Goal: Information Seeking & Learning: Find specific page/section

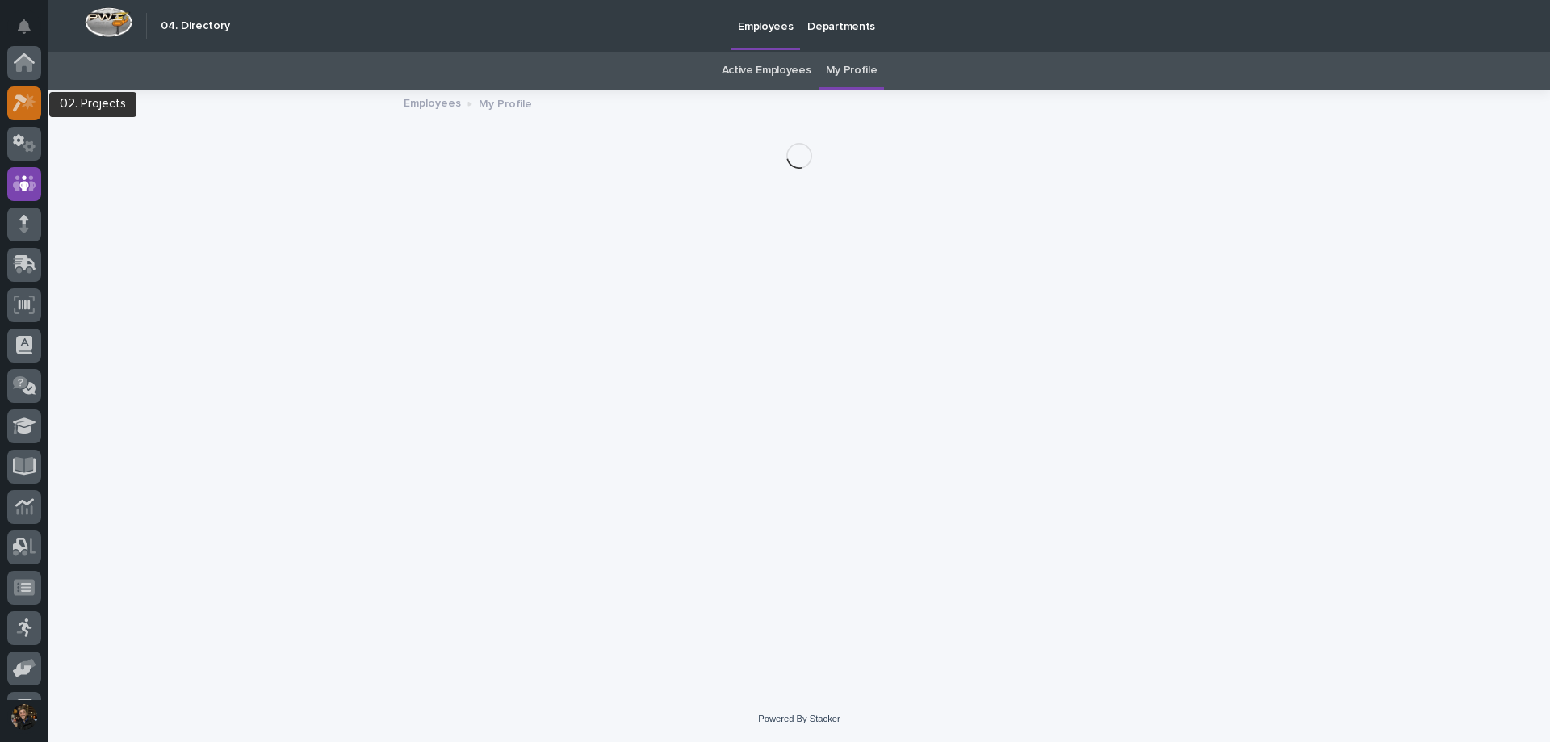
click at [7, 112] on link at bounding box center [24, 103] width 34 height 34
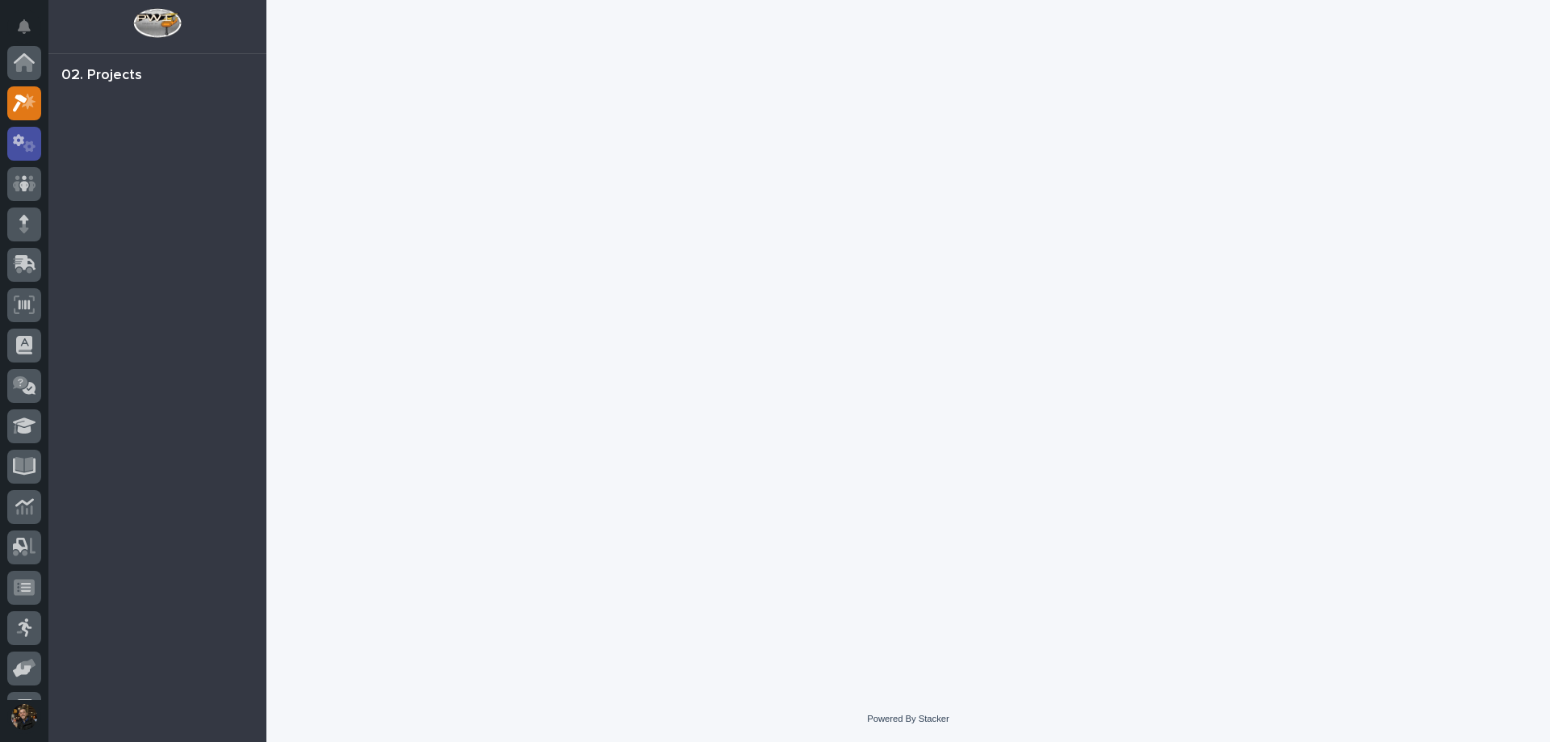
scroll to position [40, 0]
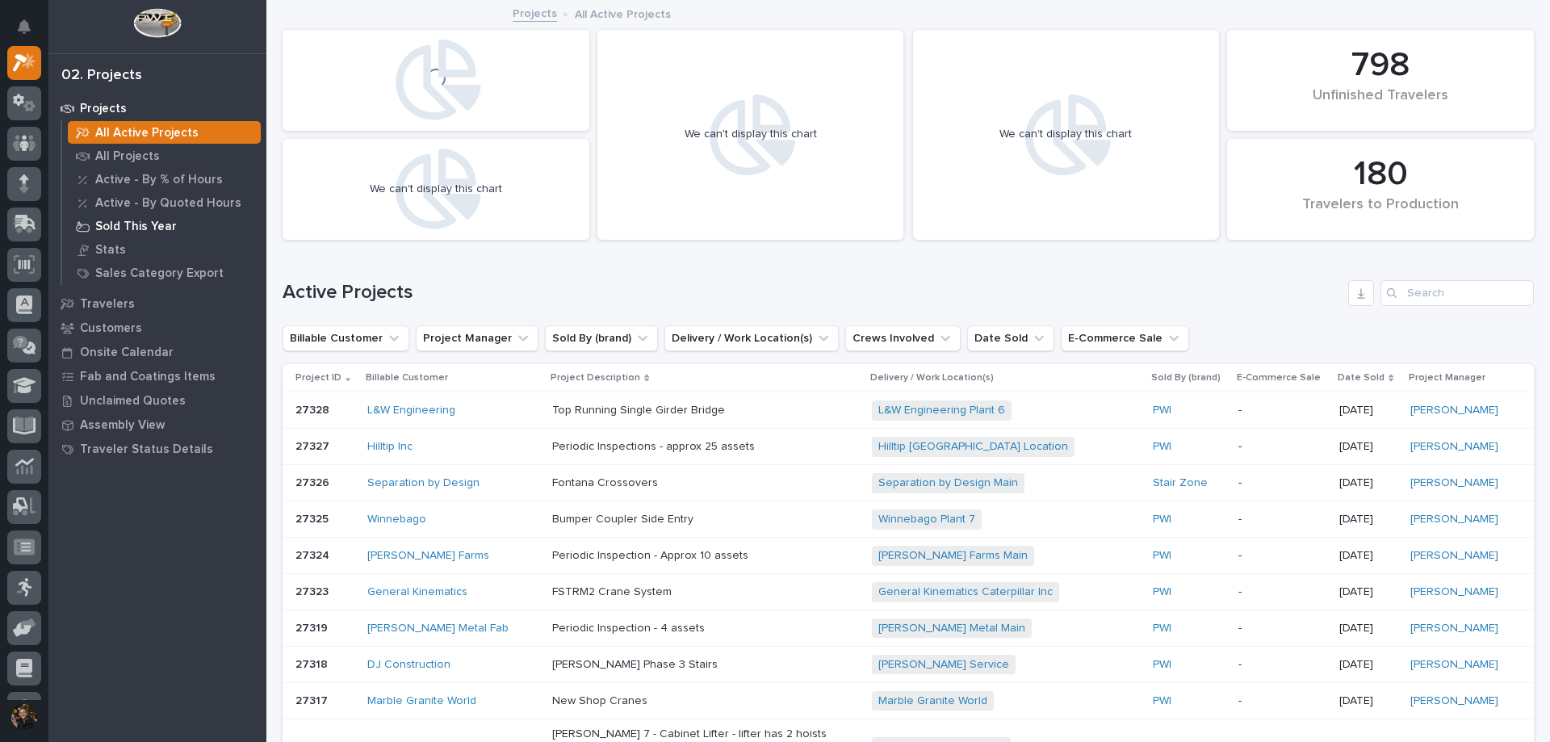
click at [165, 224] on p "Sold This Year" at bounding box center [136, 227] width 82 height 15
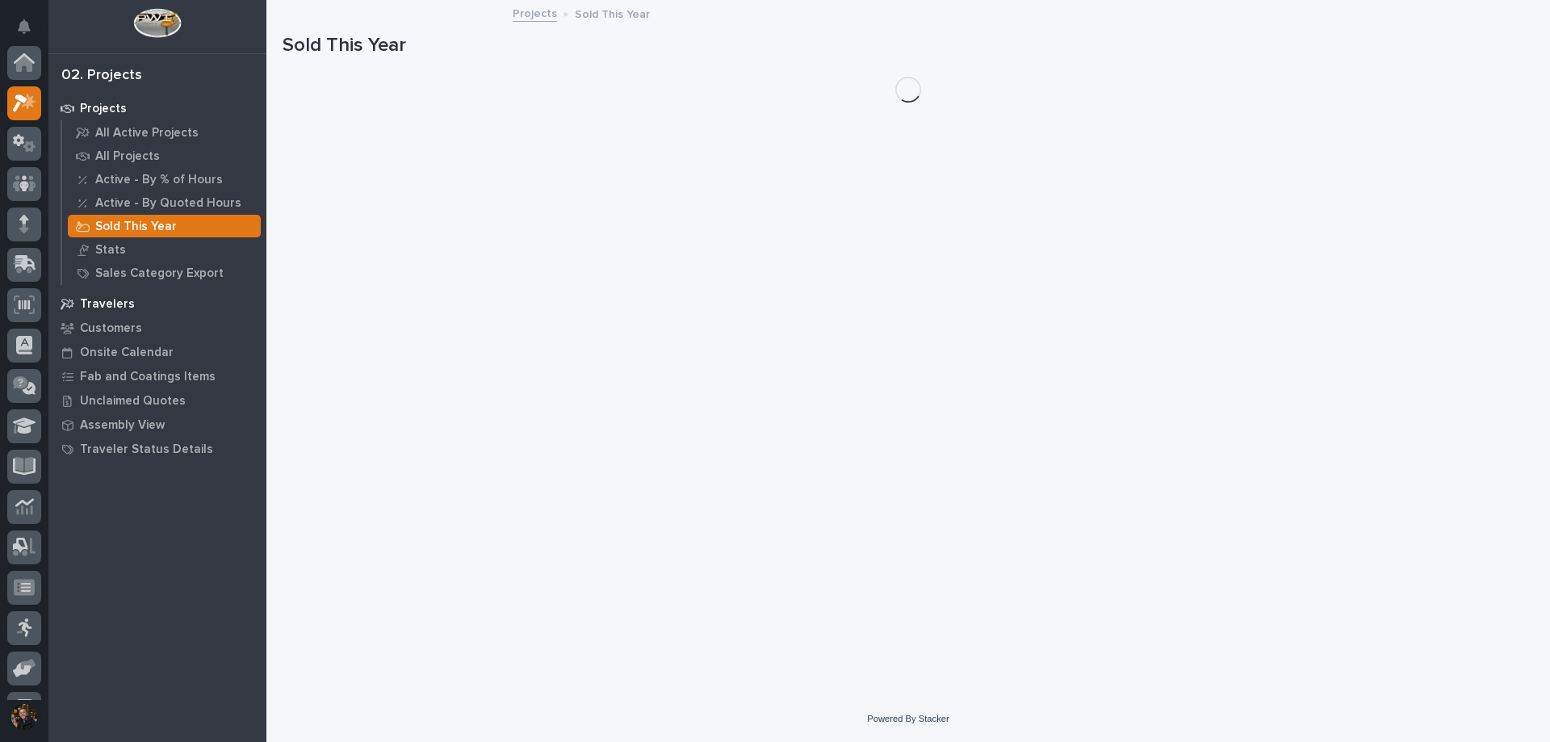
scroll to position [40, 0]
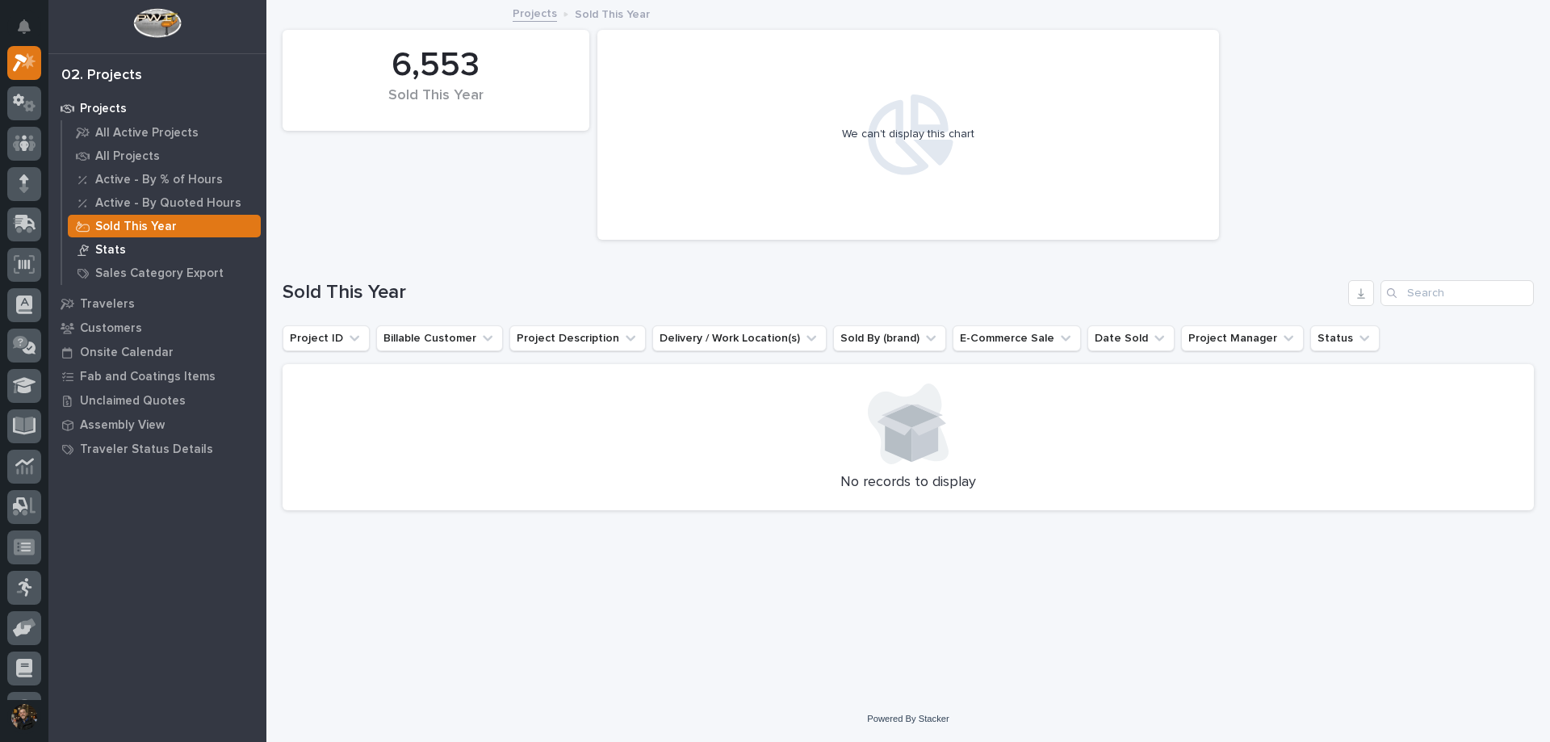
click at [103, 249] on p "Stats" at bounding box center [110, 250] width 31 height 15
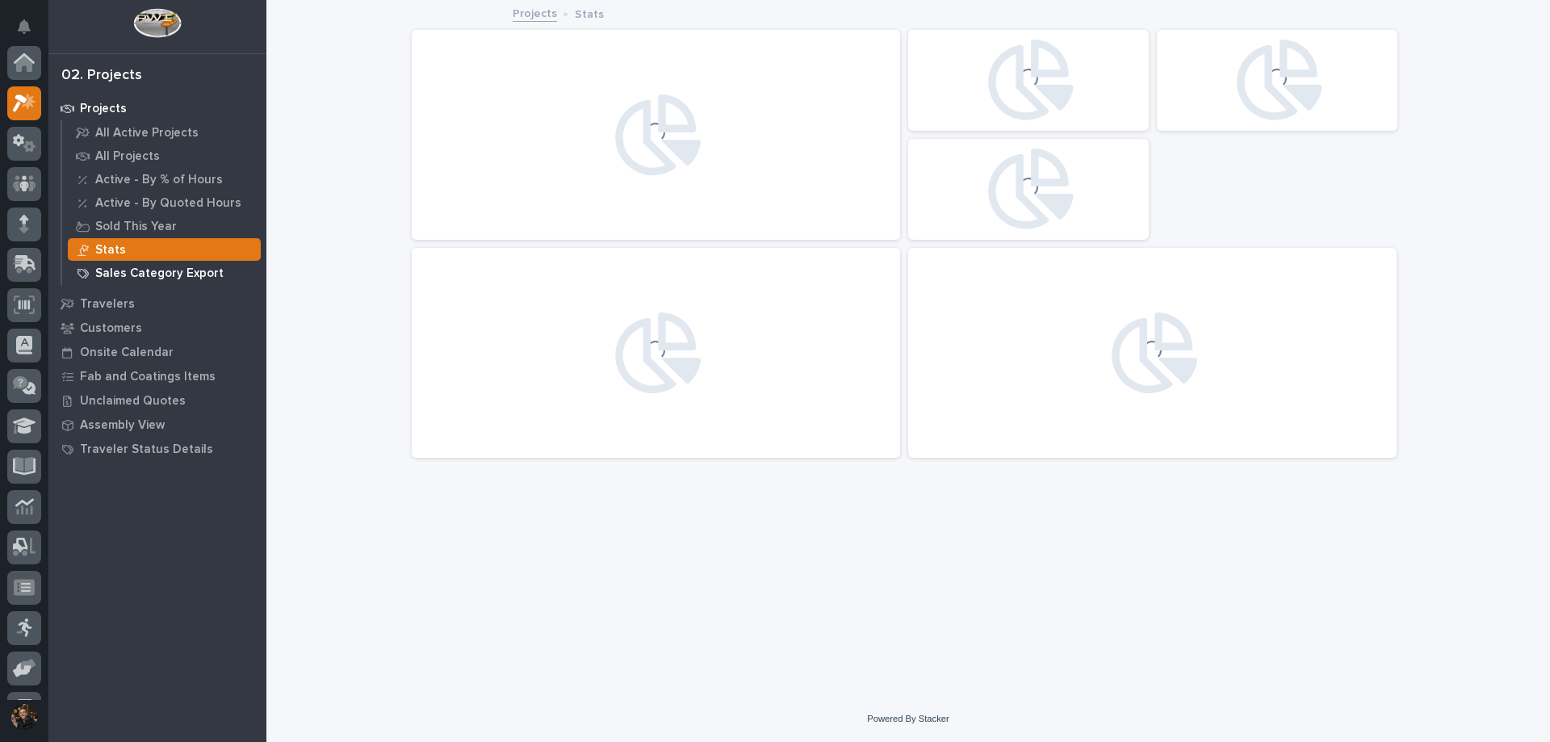
scroll to position [40, 0]
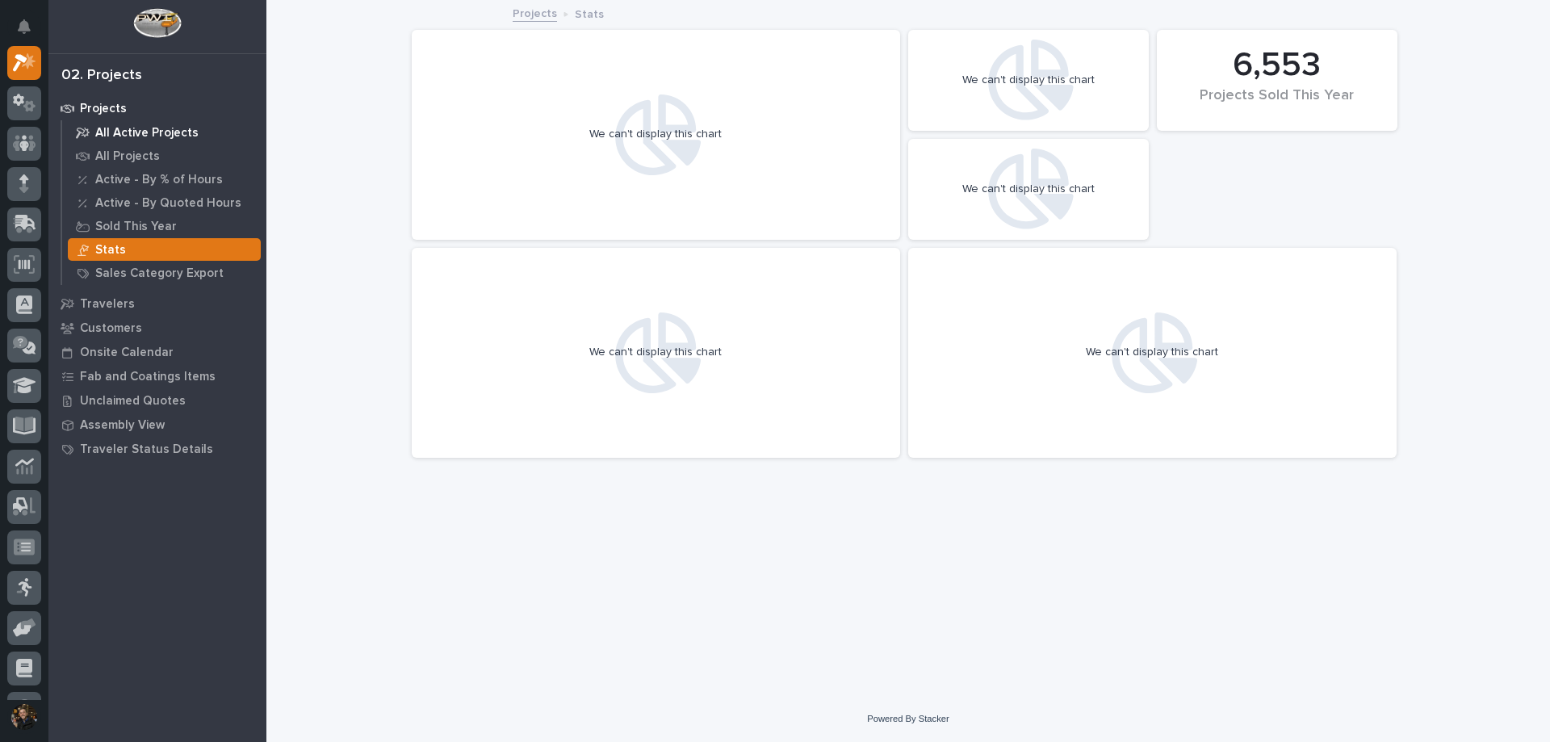
click at [136, 136] on p "All Active Projects" at bounding box center [146, 133] width 103 height 15
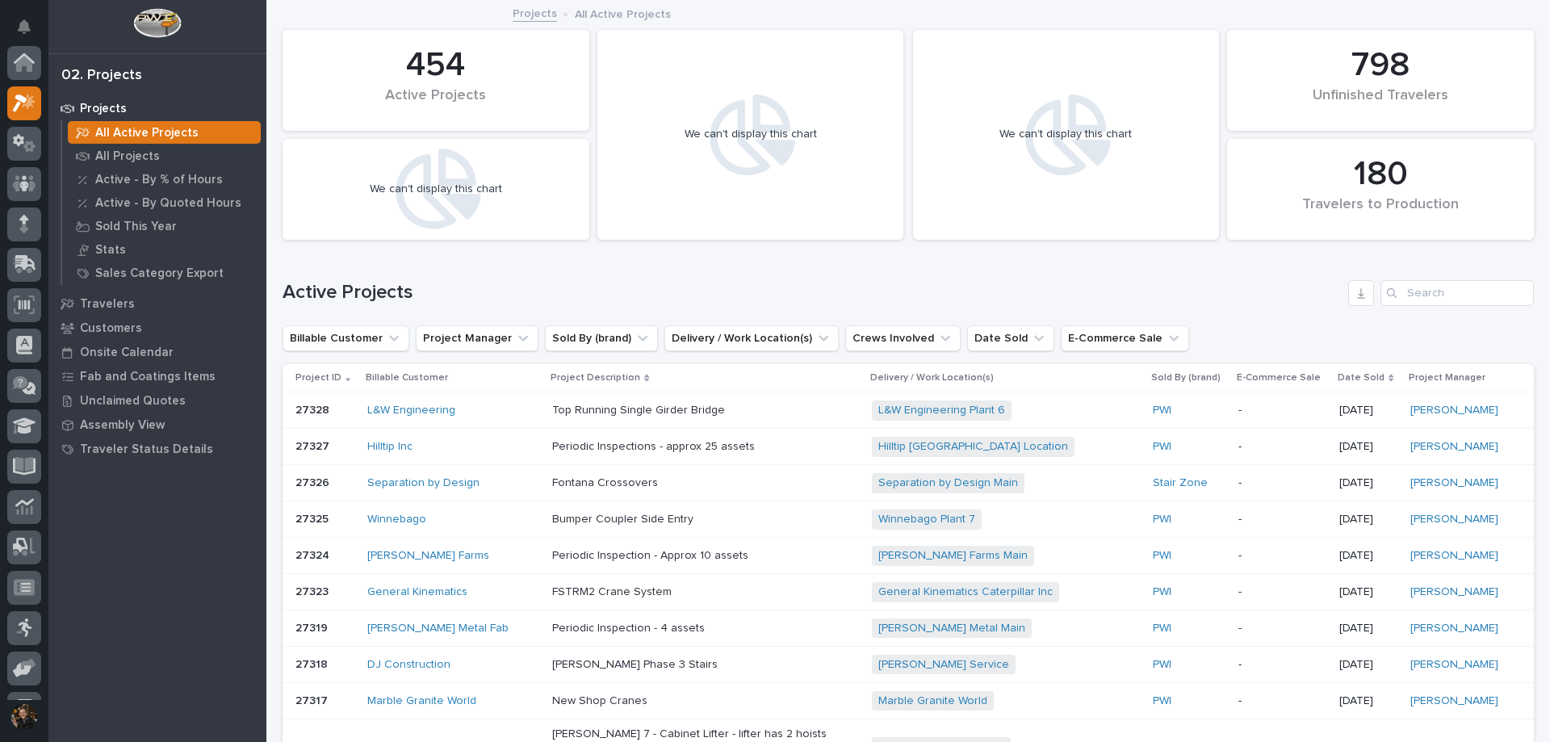
scroll to position [40, 0]
click at [137, 159] on p "All Projects" at bounding box center [127, 156] width 65 height 15
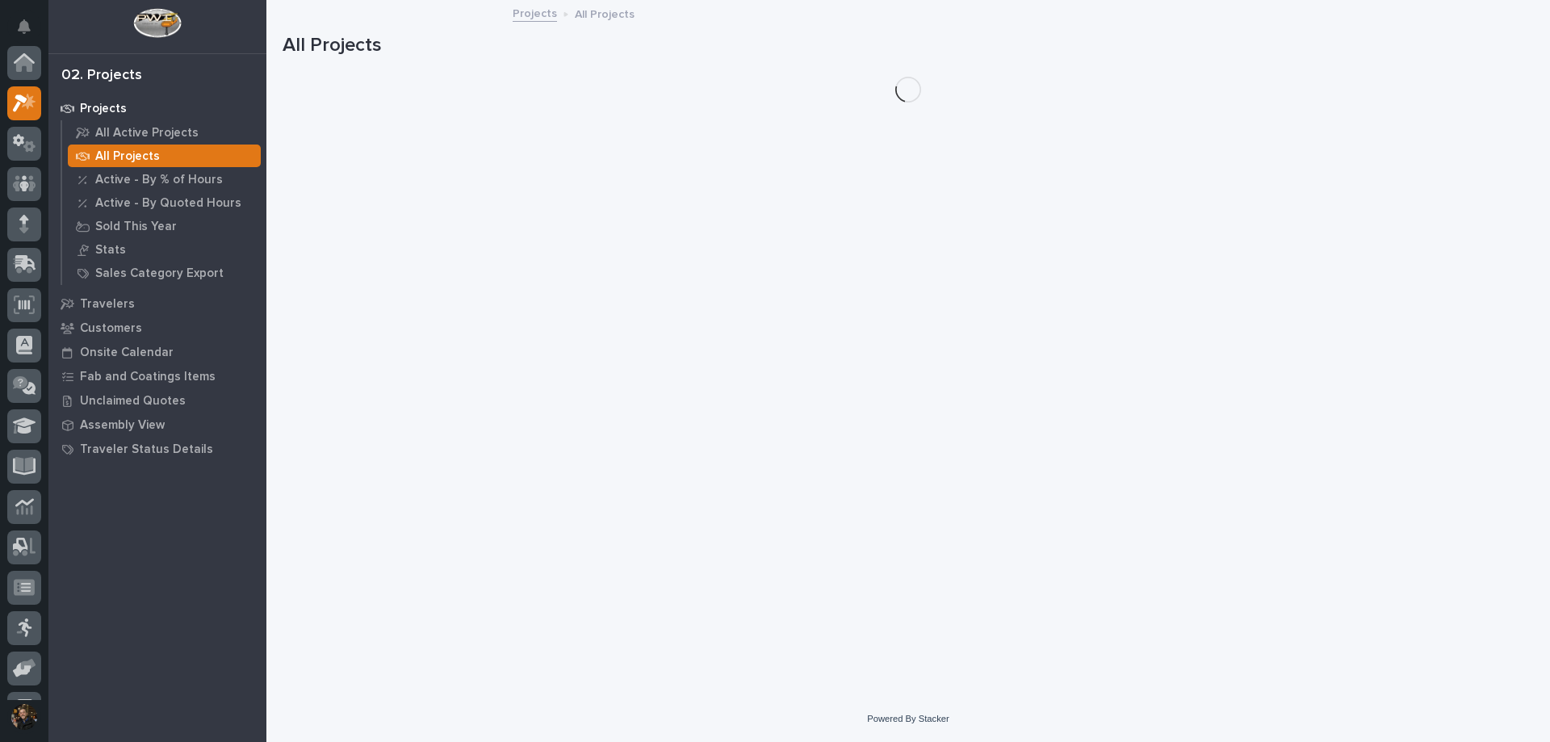
scroll to position [40, 0]
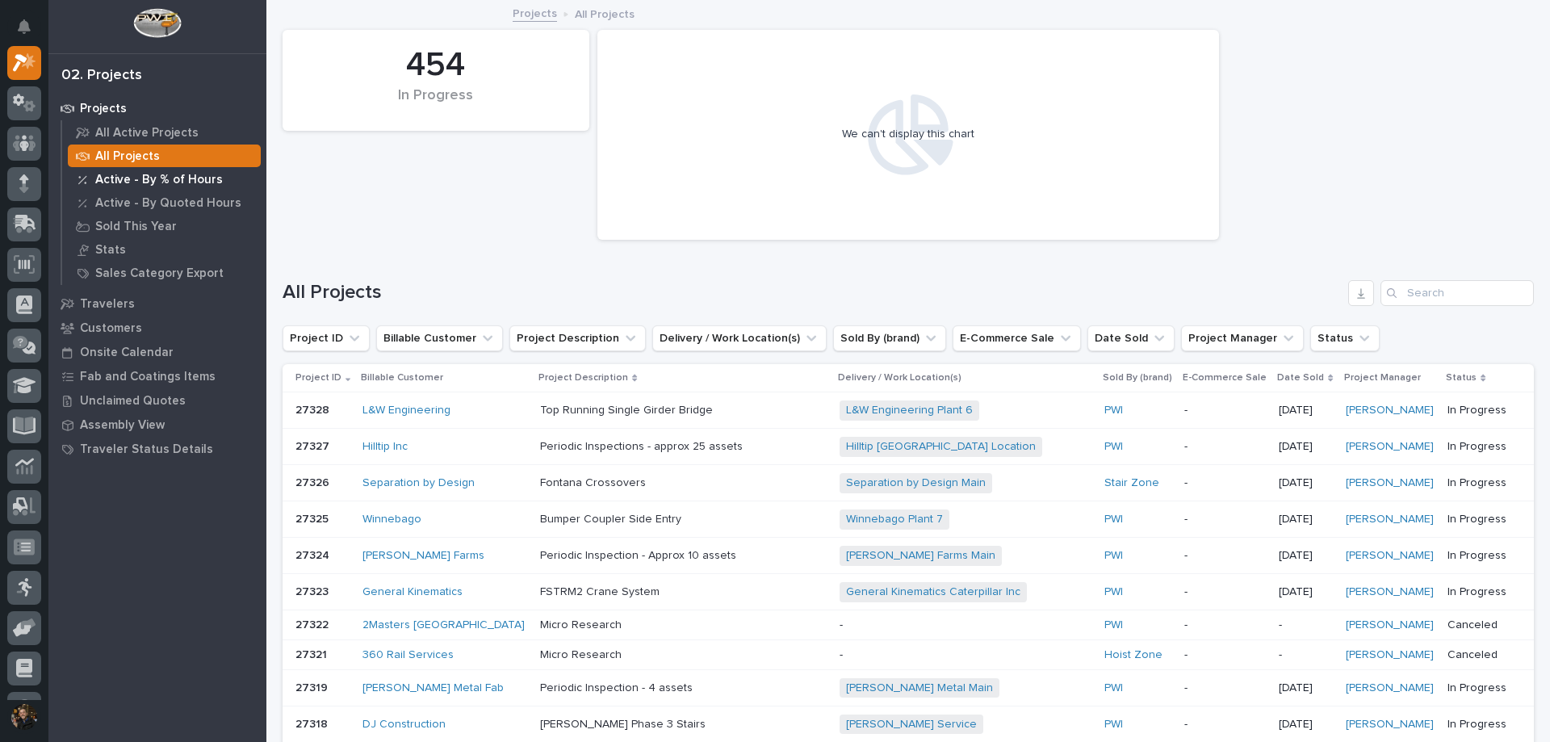
click at [195, 182] on p "Active - By % of Hours" at bounding box center [159, 180] width 128 height 15
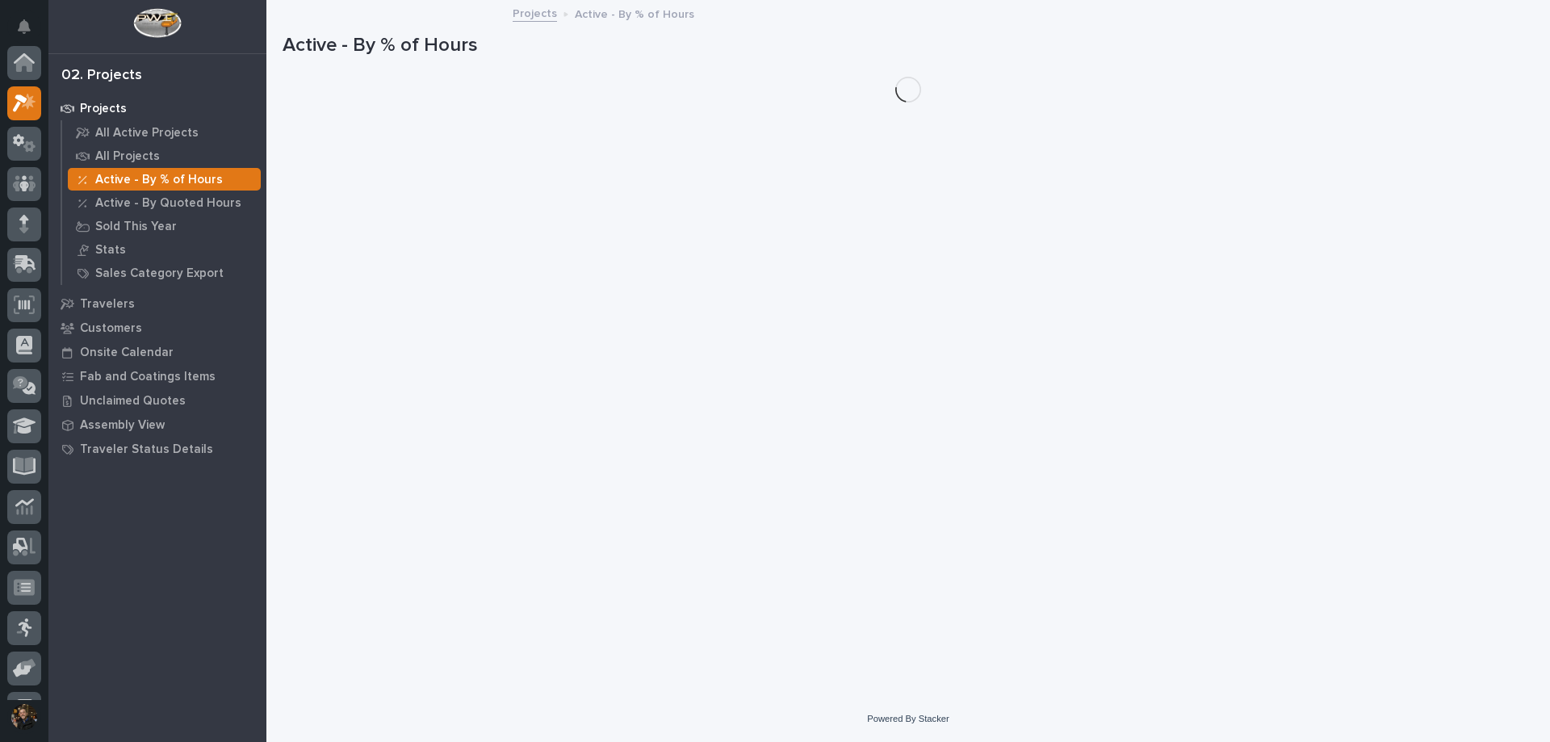
scroll to position [40, 0]
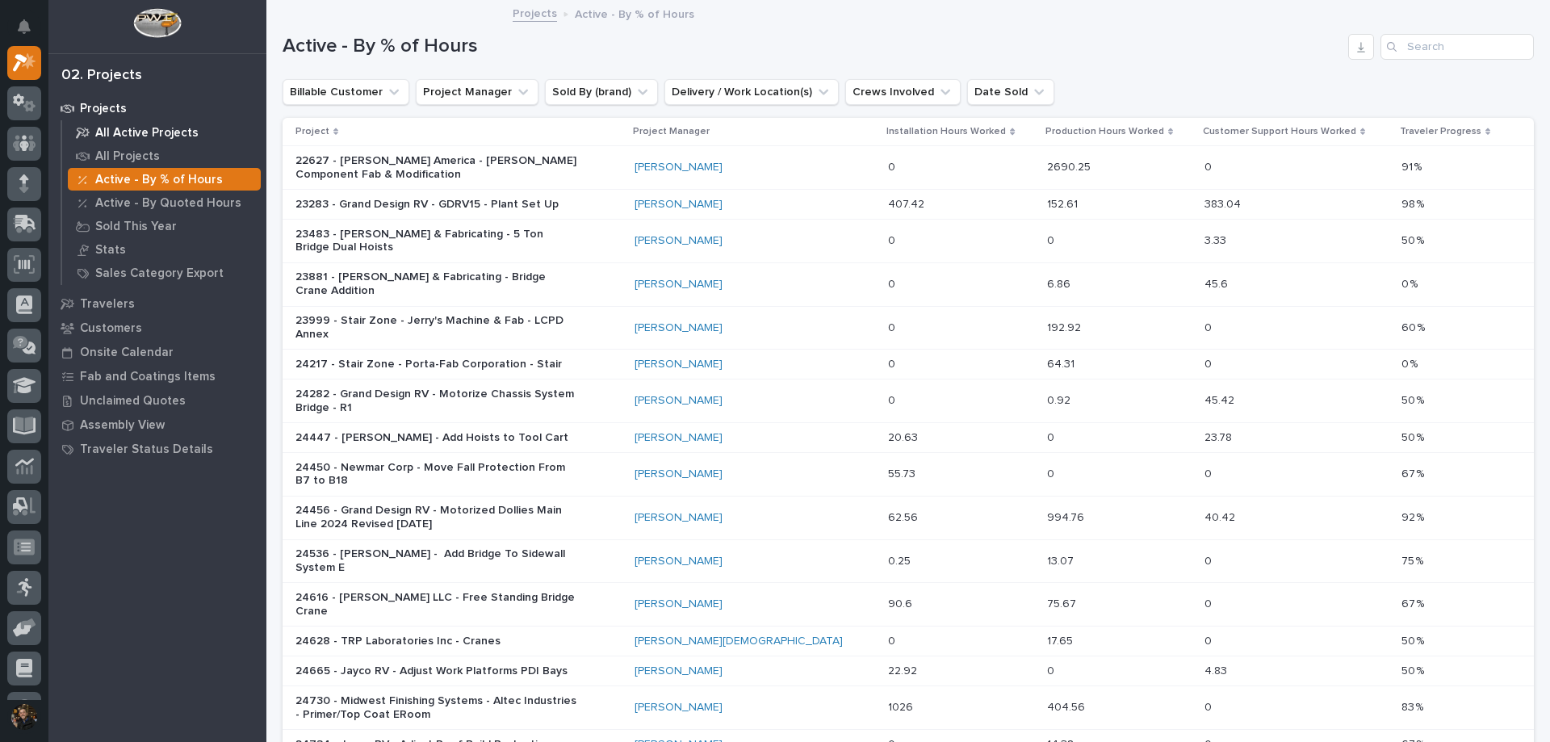
click at [161, 135] on p "All Active Projects" at bounding box center [146, 133] width 103 height 15
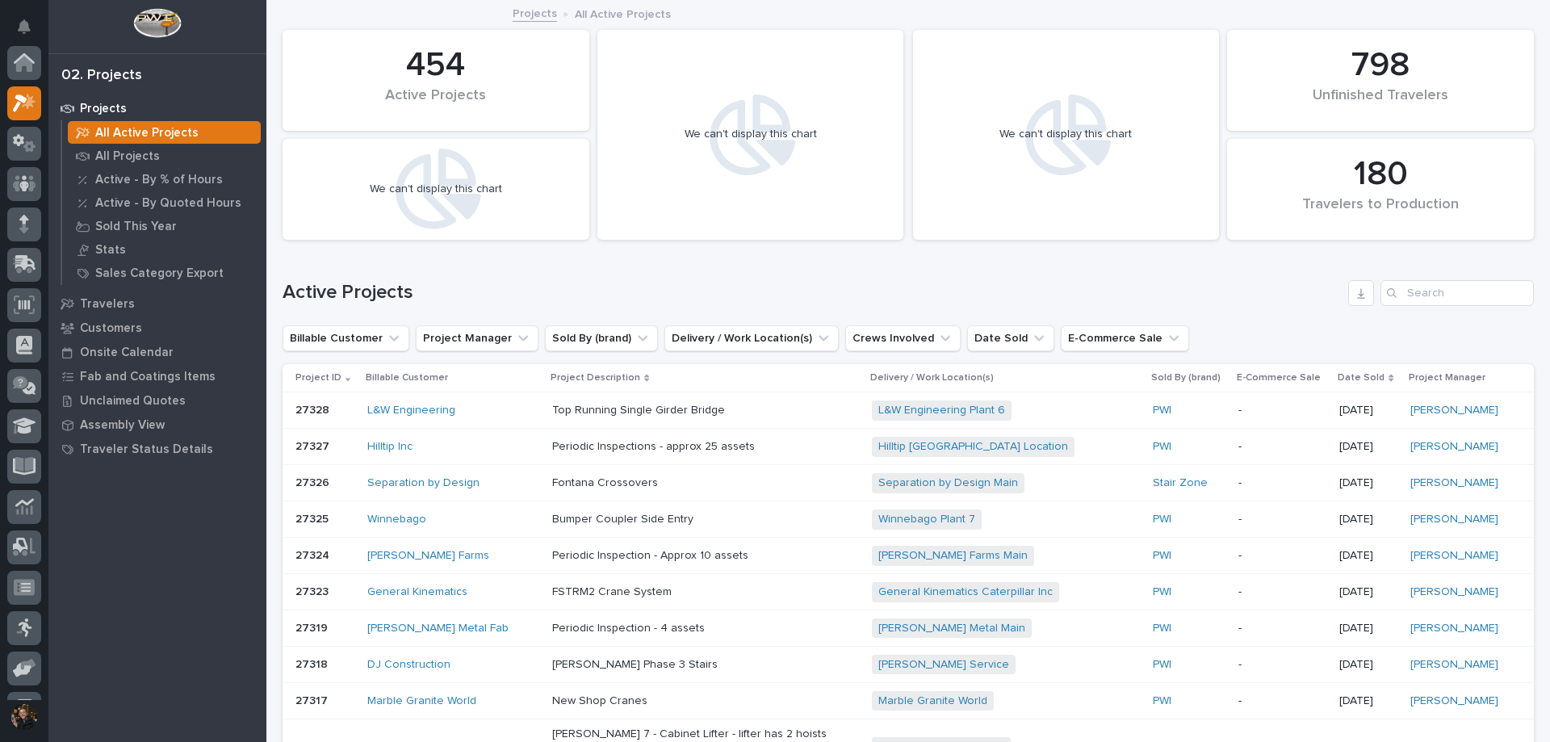
scroll to position [40, 0]
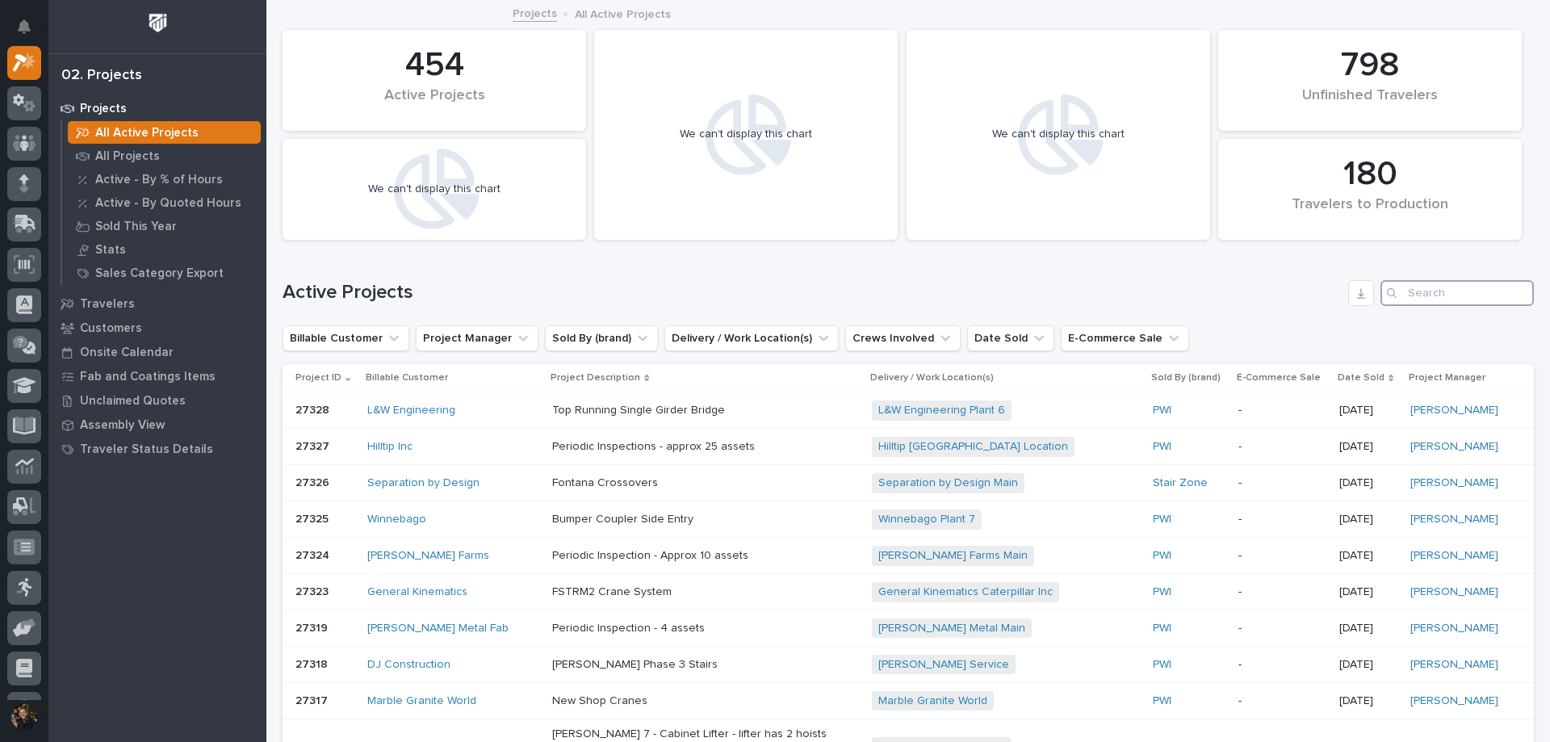
click at [1416, 294] on input "Search" at bounding box center [1456, 293] width 153 height 26
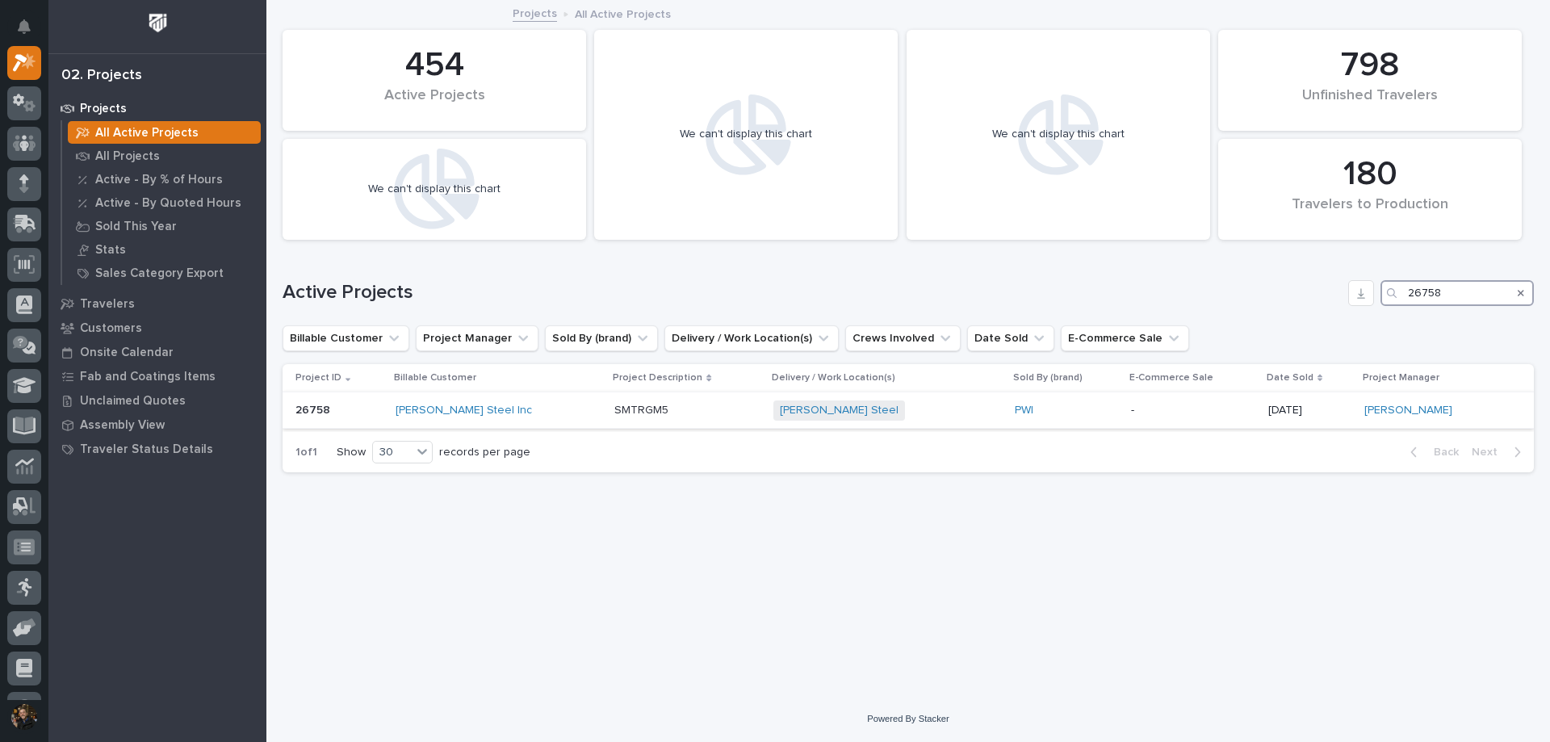
type input "26758"
click at [1074, 402] on div "PWI" at bounding box center [1066, 410] width 103 height 27
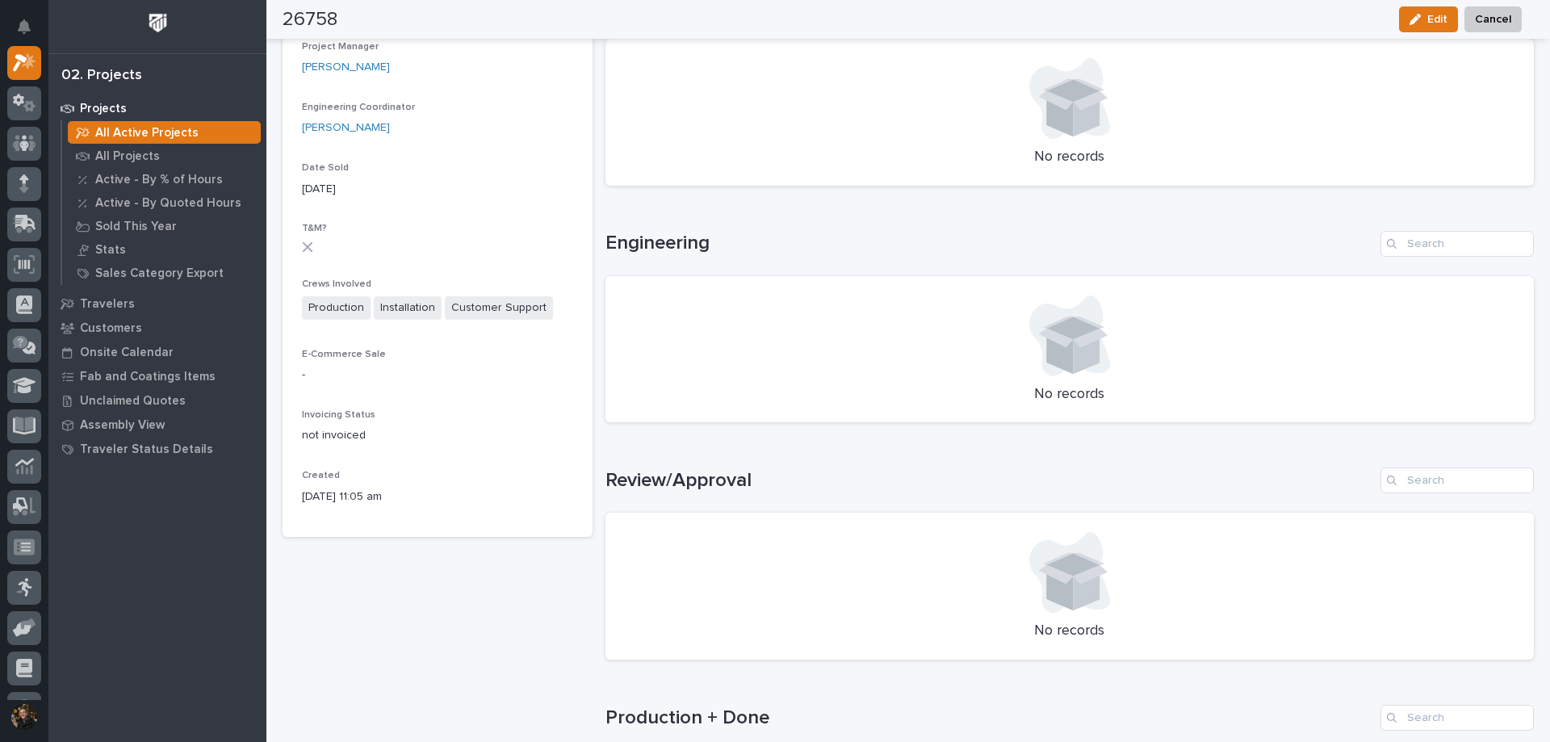
scroll to position [81, 0]
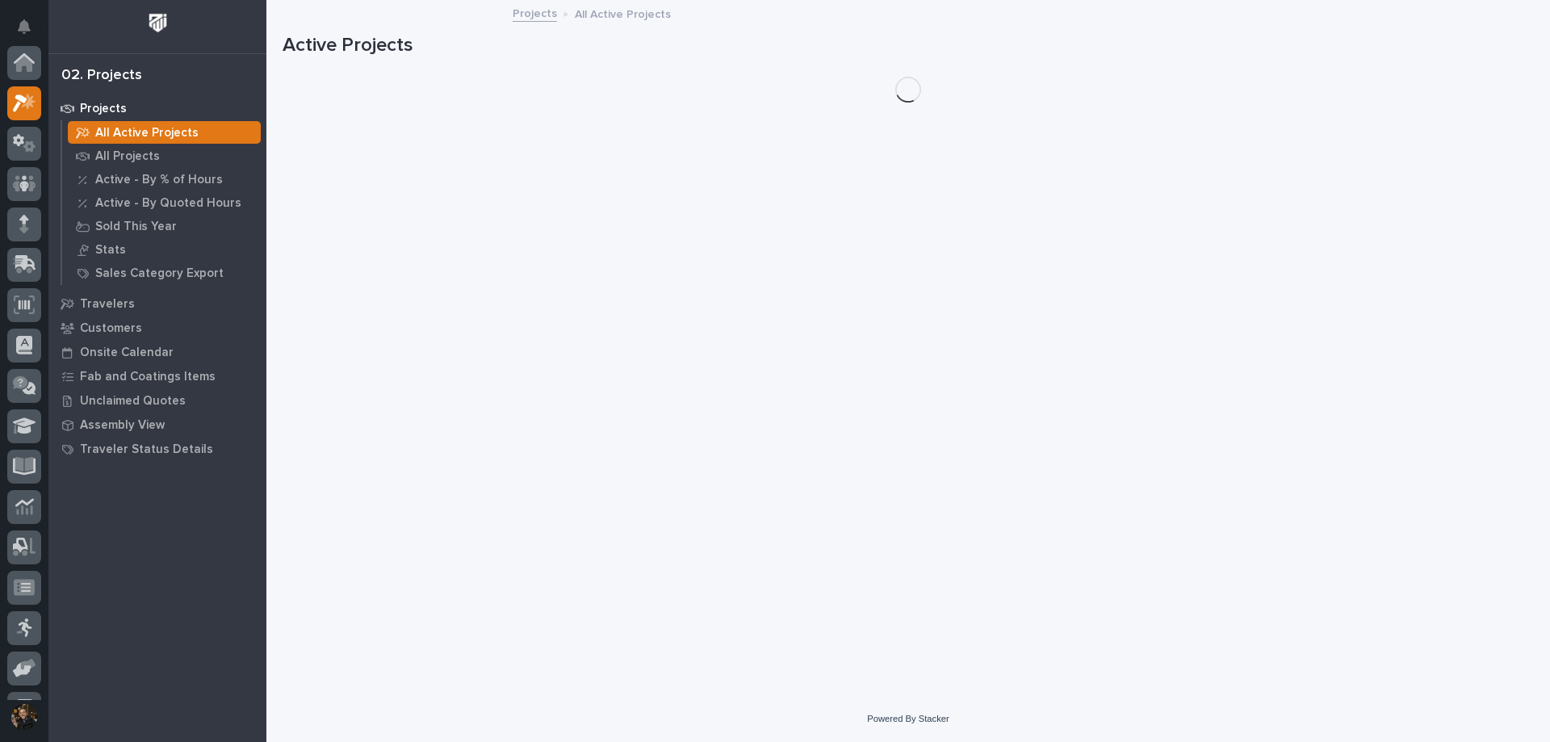
scroll to position [40, 0]
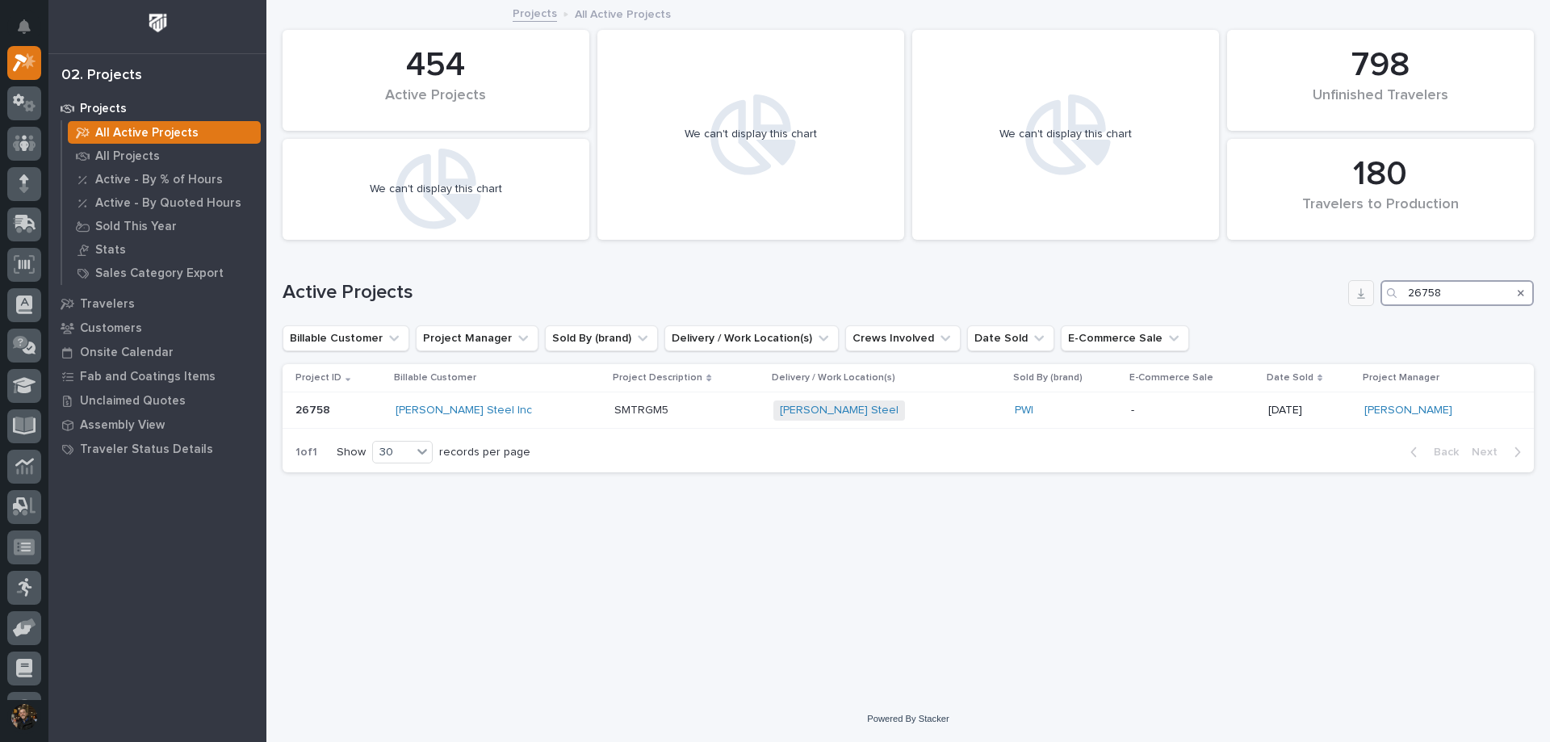
drag, startPoint x: 1460, startPoint y: 294, endPoint x: 1350, endPoint y: 295, distance: 109.8
click at [1350, 295] on div "Active Projects 26758" at bounding box center [908, 293] width 1251 height 26
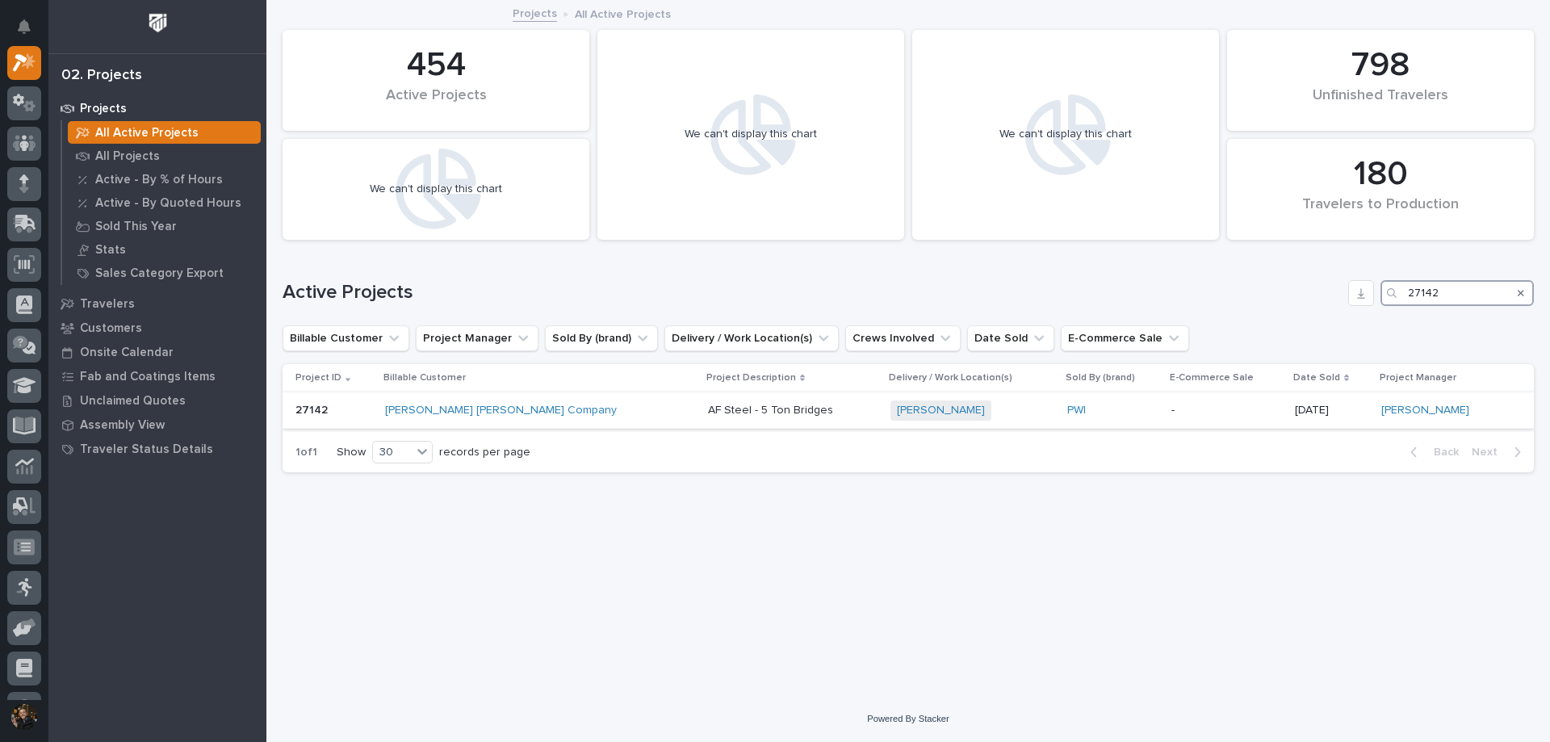
type input "27142"
click at [584, 409] on div "[PERSON_NAME] [PERSON_NAME] Company" at bounding box center [526, 411] width 283 height 14
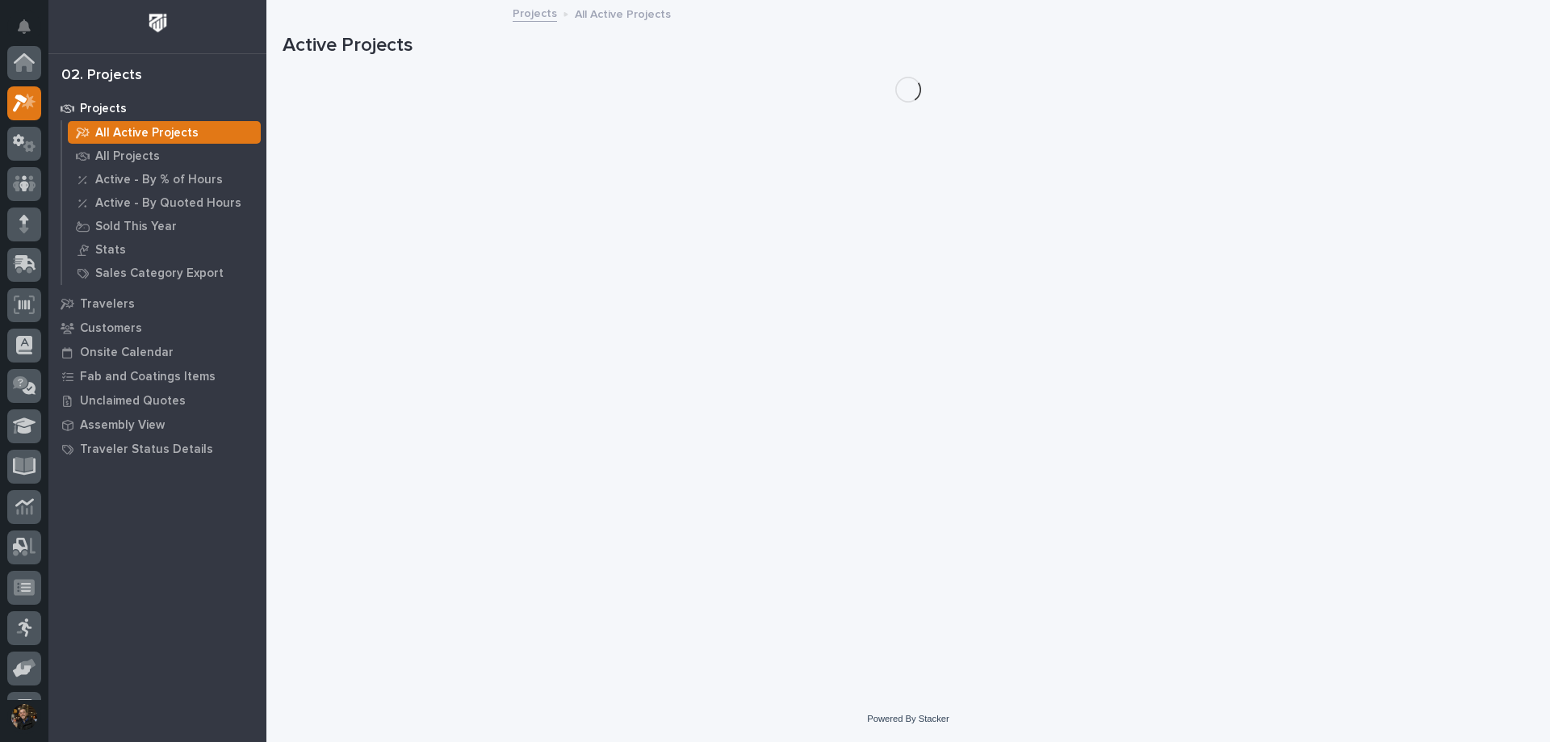
scroll to position [40, 0]
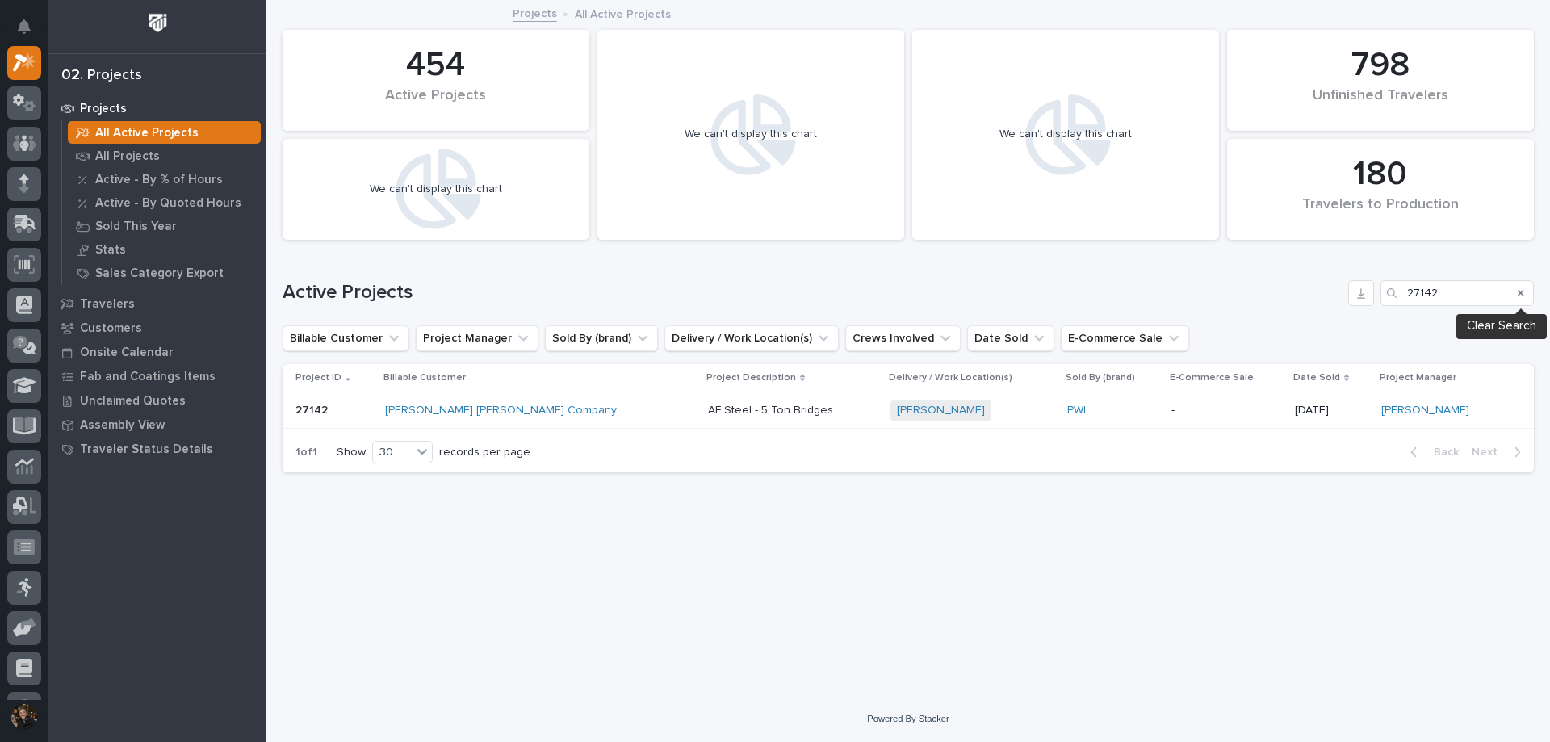
click at [1523, 291] on icon "Search" at bounding box center [1521, 293] width 6 height 6
click at [1484, 291] on input "Search" at bounding box center [1456, 293] width 153 height 26
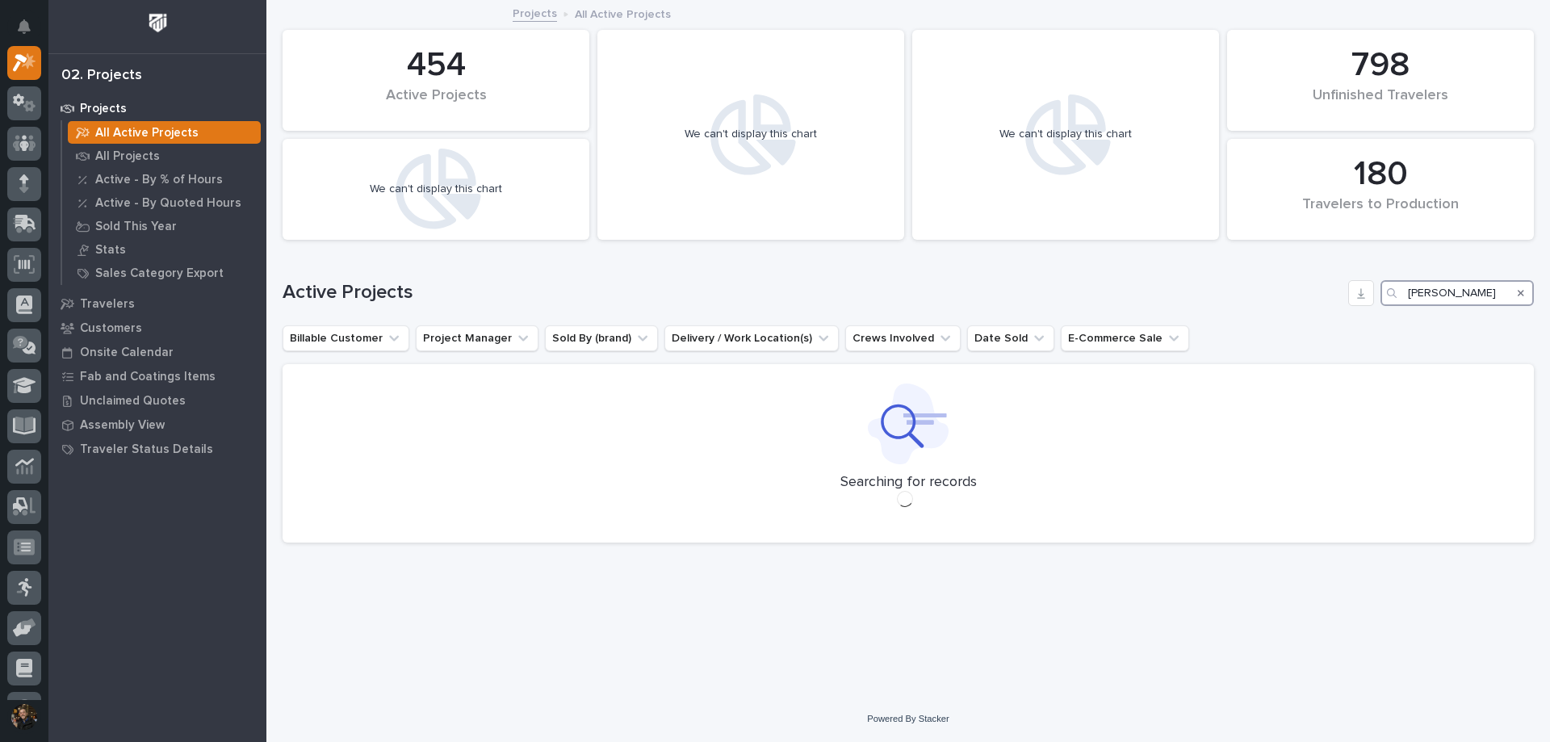
type input "[PERSON_NAME]"
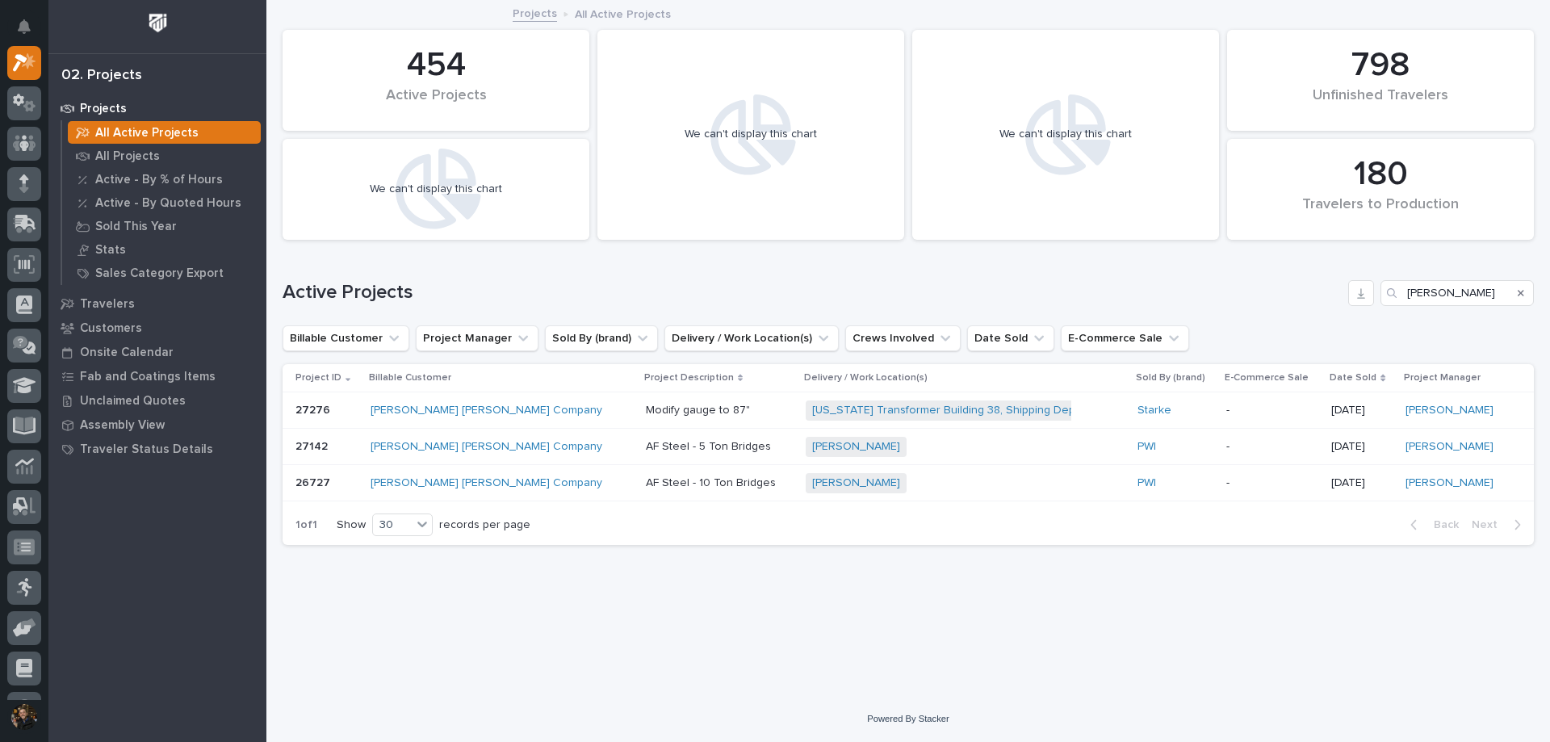
click at [534, 485] on div "[PERSON_NAME] [PERSON_NAME] Company" at bounding box center [502, 483] width 262 height 14
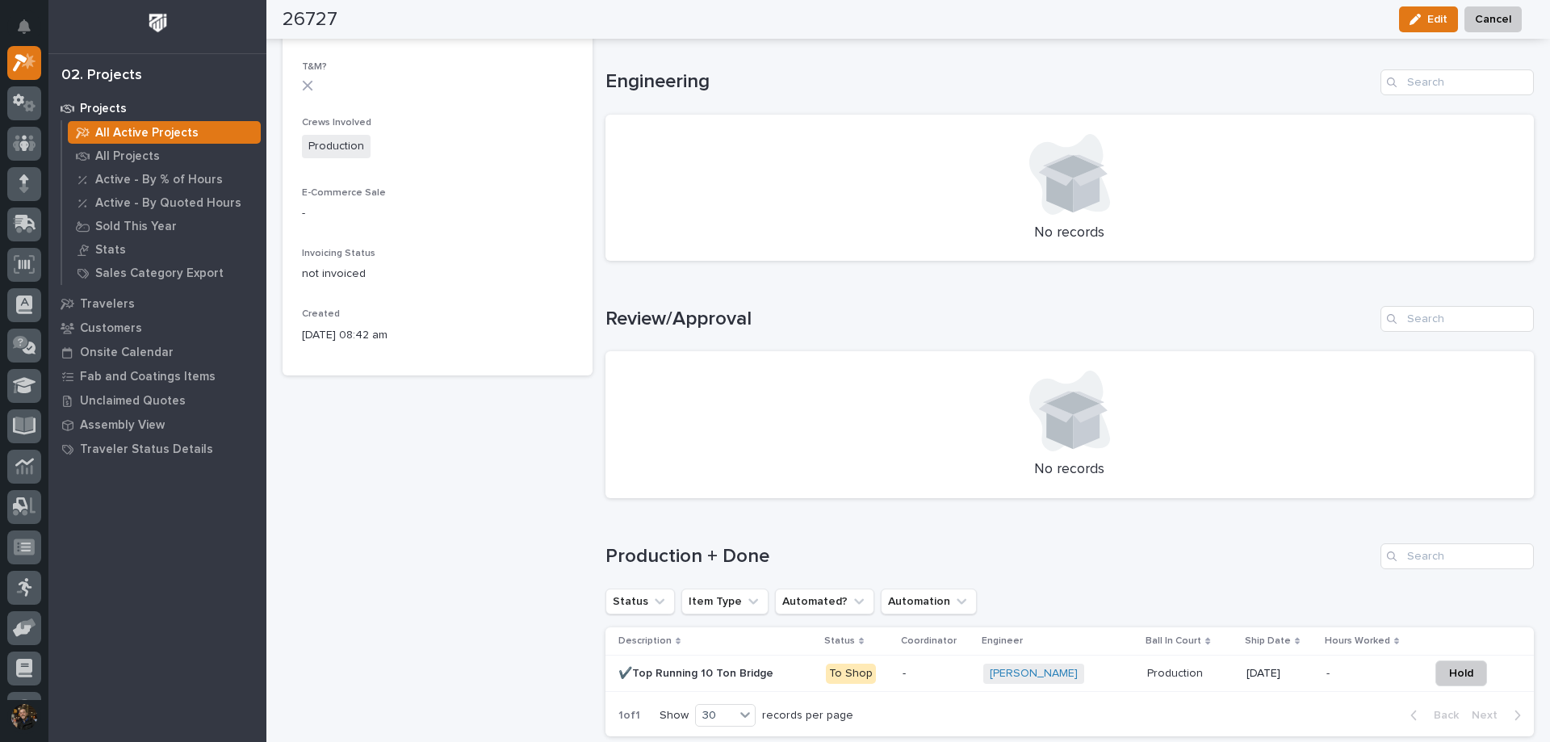
scroll to position [807, 0]
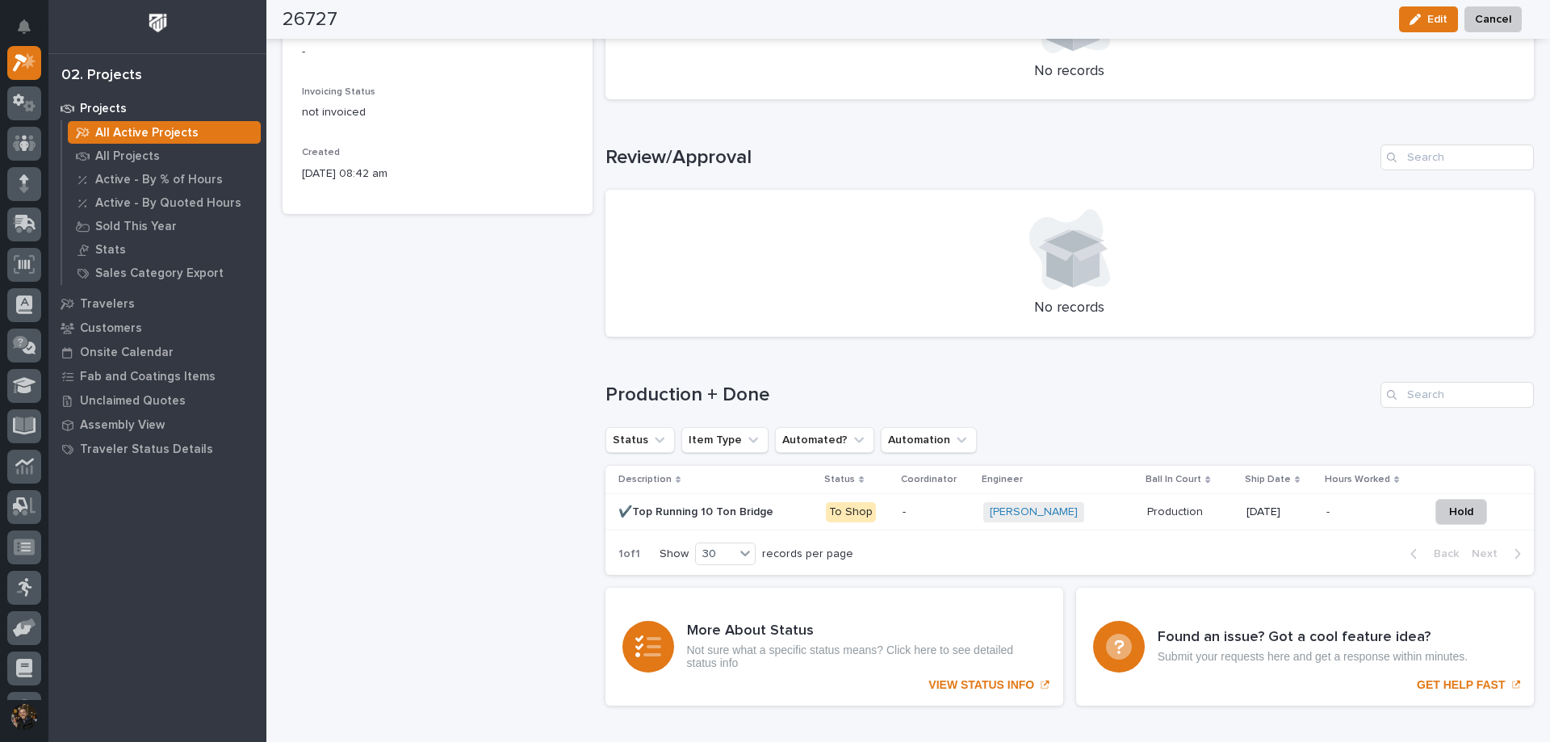
click at [921, 518] on p "-" at bounding box center [935, 512] width 67 height 14
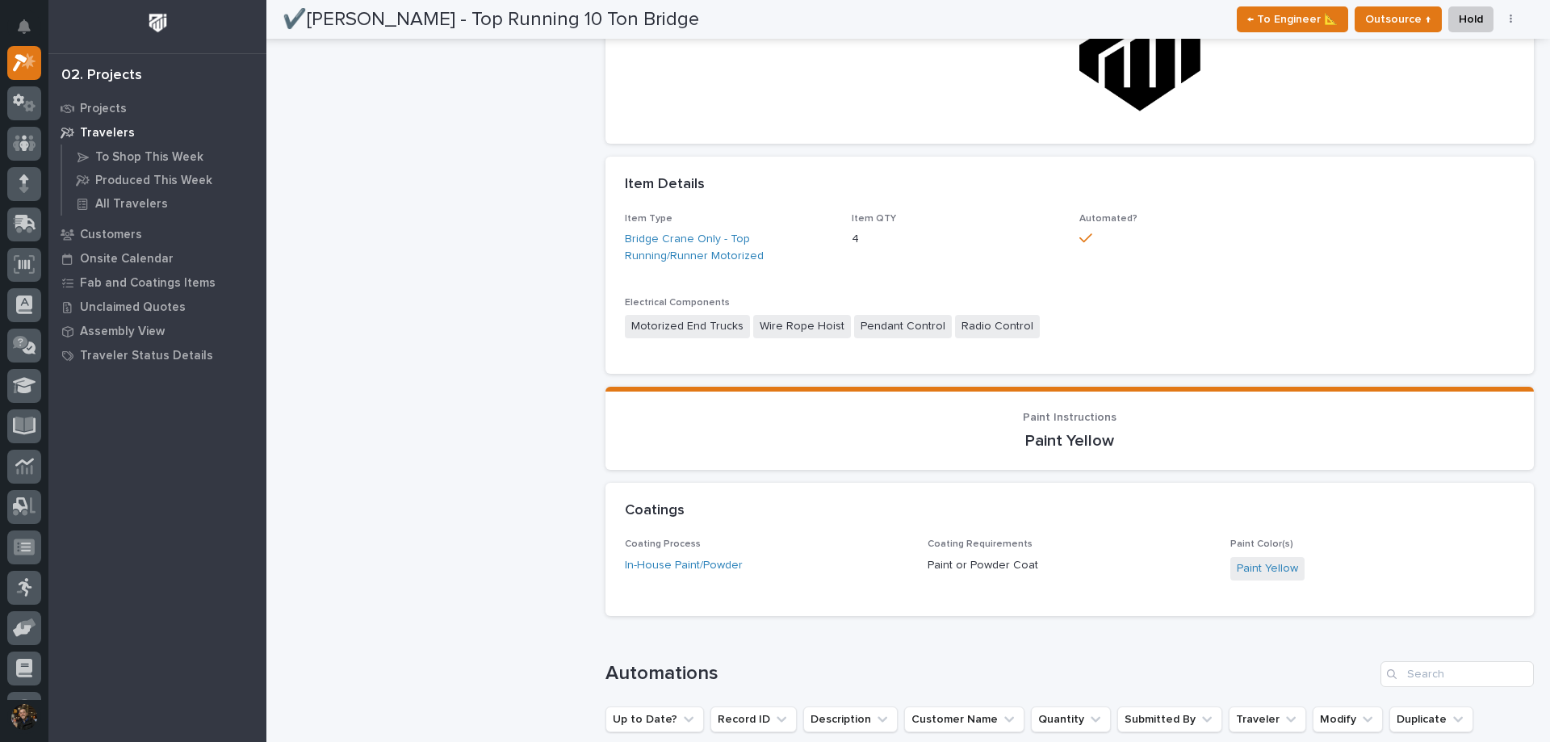
scroll to position [727, 0]
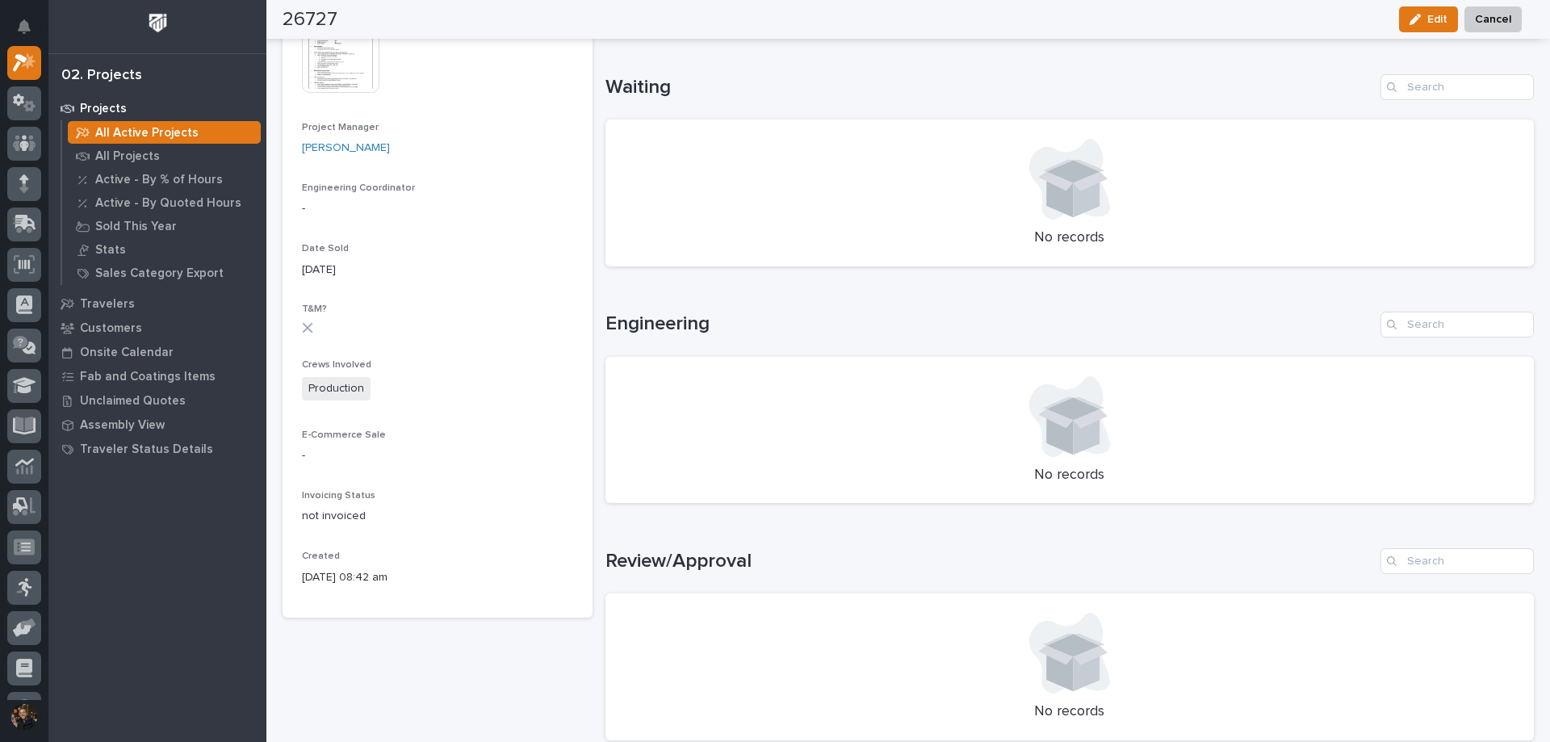
scroll to position [807, 0]
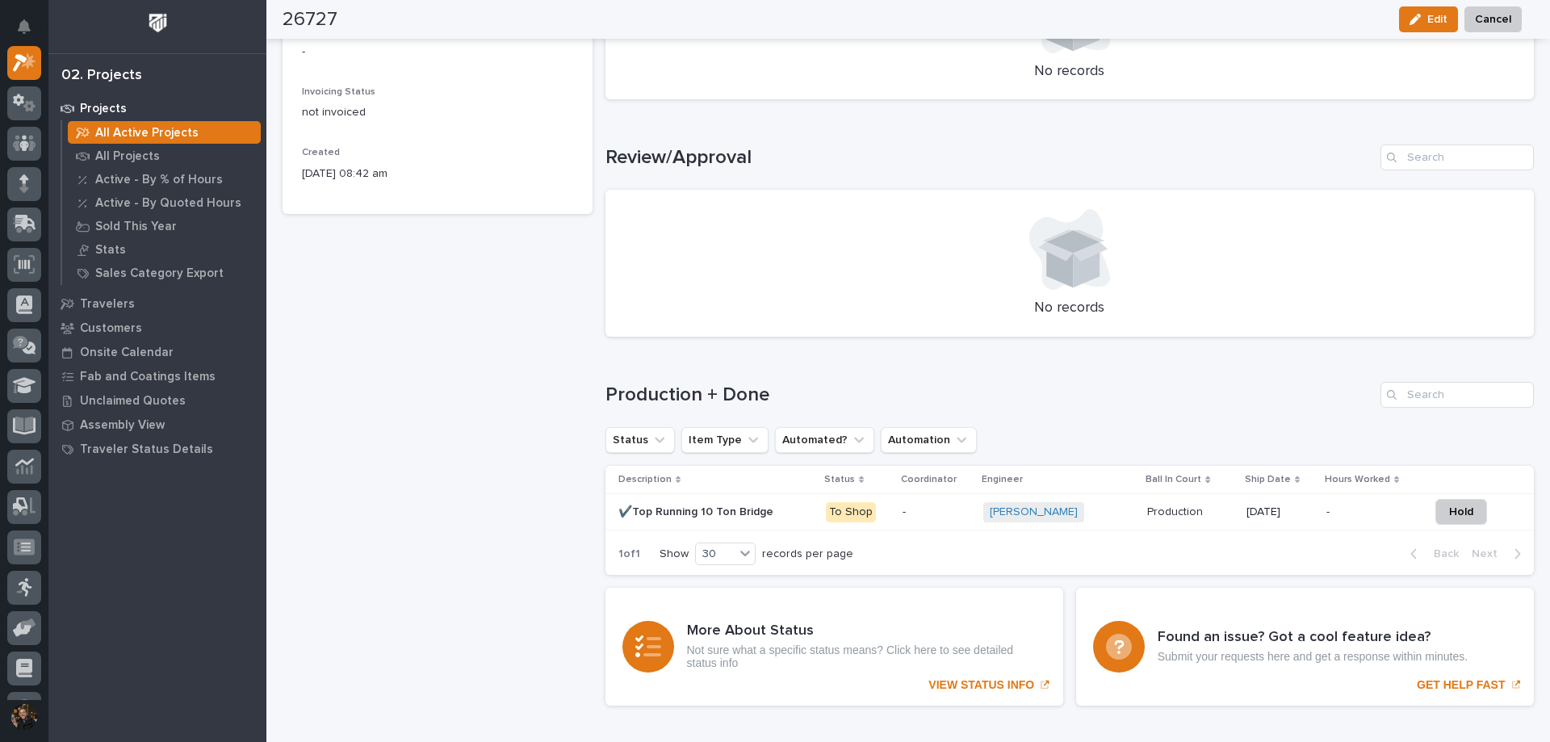
click at [1150, 517] on p "Production" at bounding box center [1176, 510] width 59 height 17
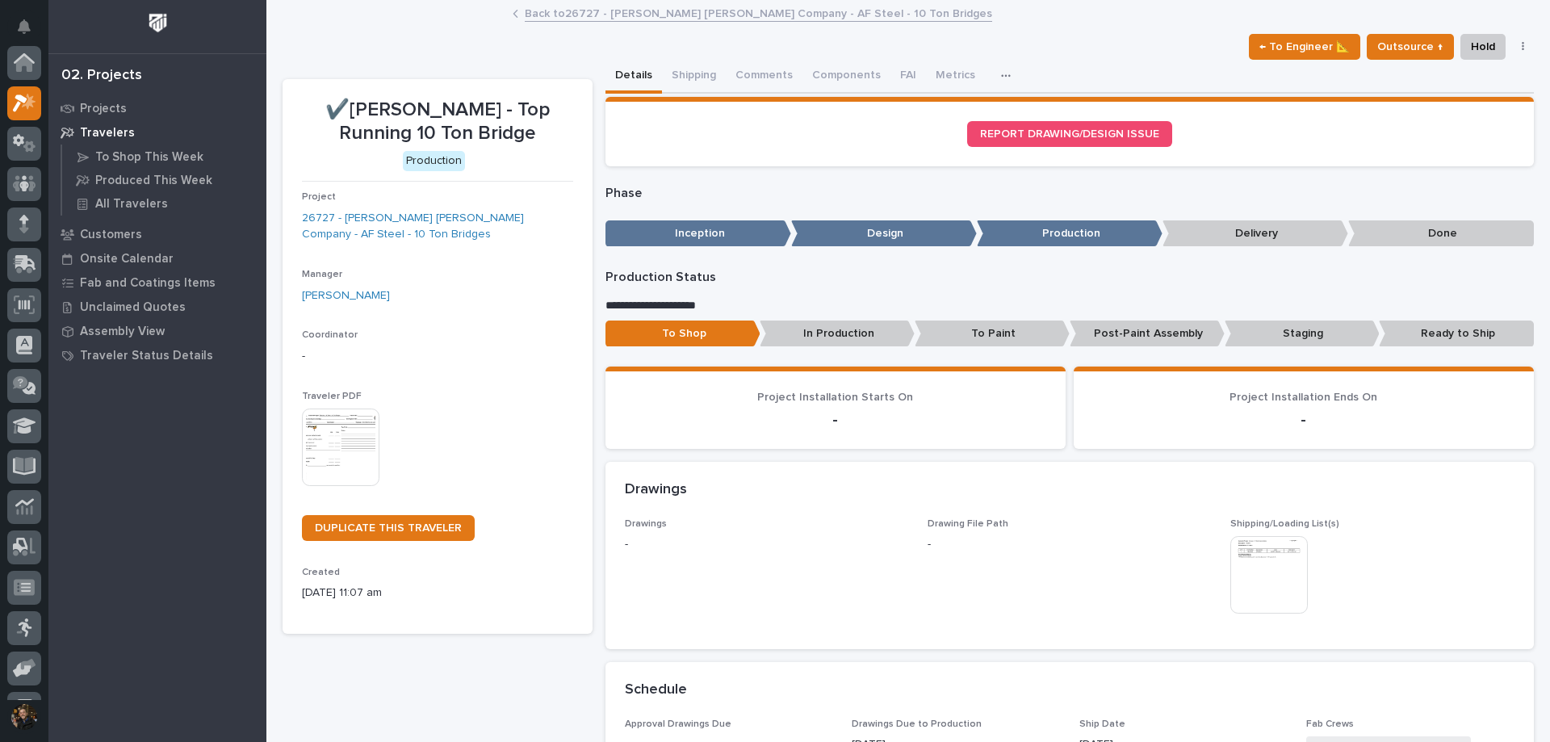
scroll to position [40, 0]
